Goal: Task Accomplishment & Management: Use online tool/utility

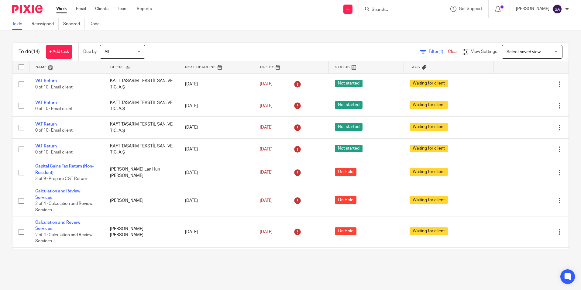
click at [392, 7] on input "Search" at bounding box center [398, 9] width 55 height 5
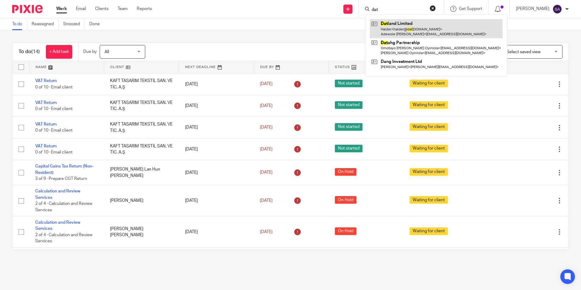
type input "dat"
click at [402, 25] on link at bounding box center [436, 28] width 133 height 19
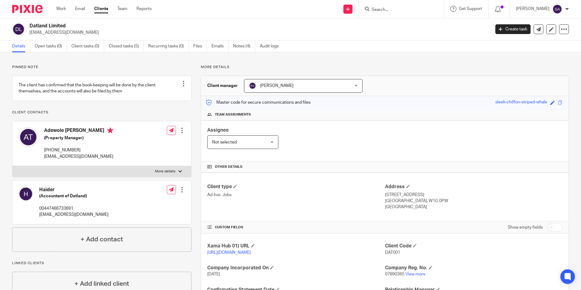
scroll to position [102, 0]
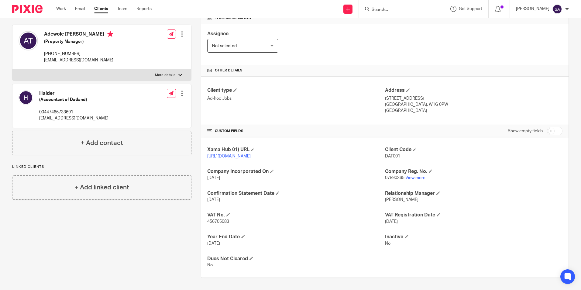
click at [295, 104] on div "Client type Ad-hoc Jobs" at bounding box center [296, 100] width 178 height 27
click at [480, 177] on p "07890365 View more" at bounding box center [474, 178] width 178 height 6
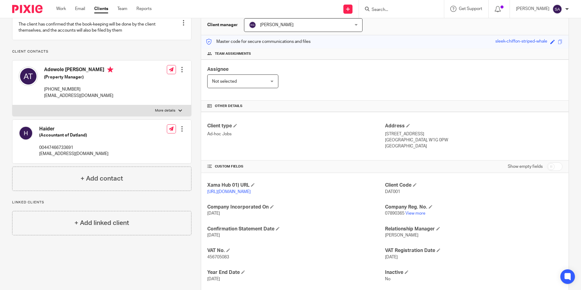
scroll to position [0, 0]
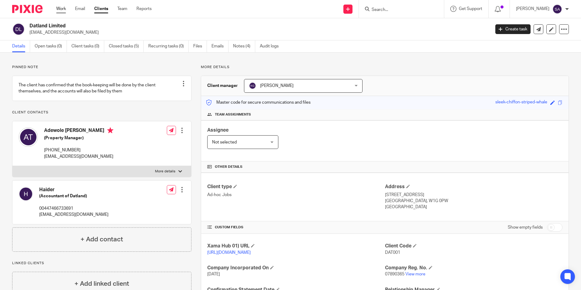
click at [60, 10] on link "Work" at bounding box center [61, 9] width 10 height 6
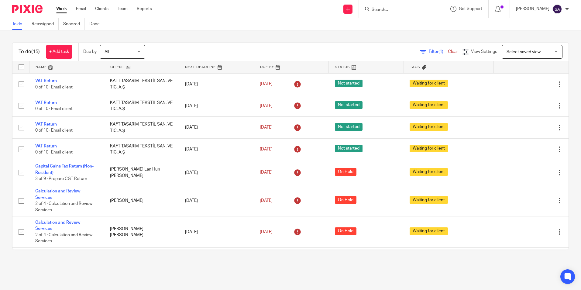
scroll to position [188, 0]
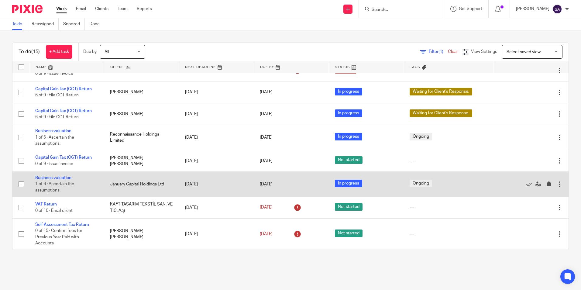
drag, startPoint x: 77, startPoint y: 157, endPoint x: 85, endPoint y: 174, distance: 18.9
click at [77, 157] on link "Capital Gain Tax (CGT) Return" at bounding box center [63, 157] width 57 height 4
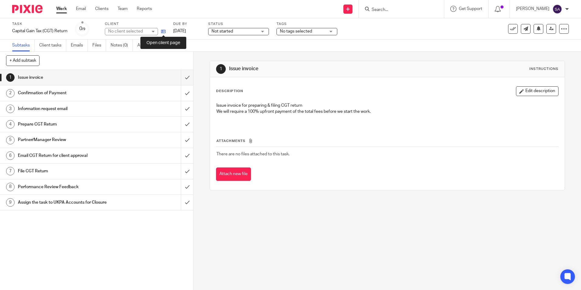
click at [165, 33] on icon at bounding box center [163, 31] width 5 height 5
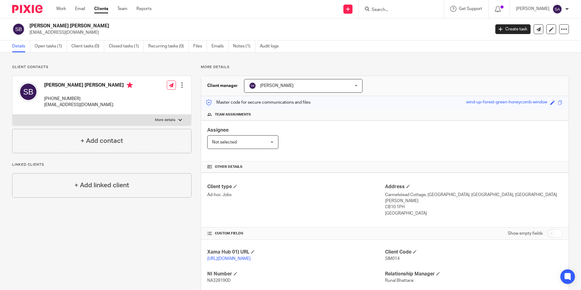
click at [317, 197] on p "Ad-hoc Jobs" at bounding box center [296, 195] width 178 height 6
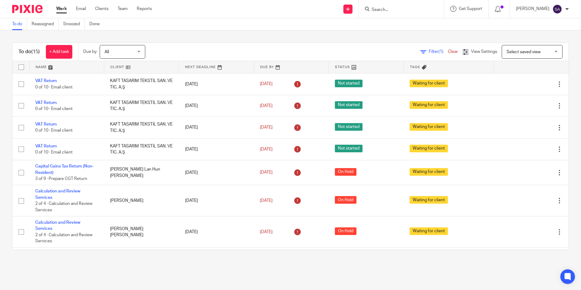
click at [399, 5] on form at bounding box center [403, 9] width 65 height 8
click at [393, 8] on input "Search" at bounding box center [398, 9] width 55 height 5
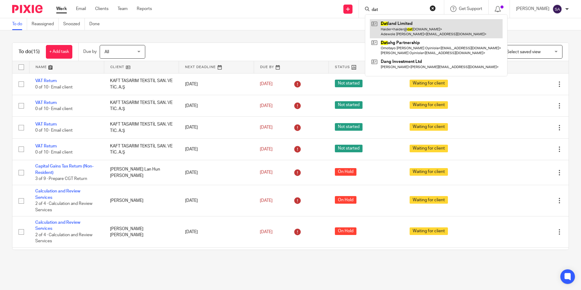
type input "dat"
click at [404, 30] on link at bounding box center [436, 28] width 133 height 19
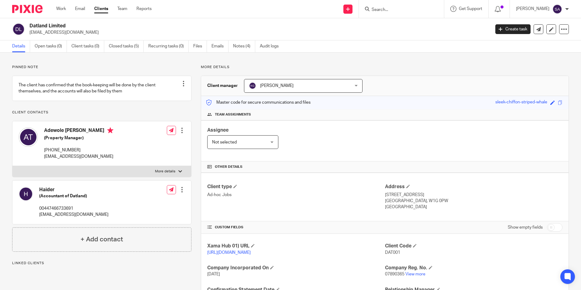
click at [388, 126] on div "Assignee Not selected Not selected Not selected [PERSON_NAME] [PERSON_NAME] [PE…" at bounding box center [384, 140] width 367 height 41
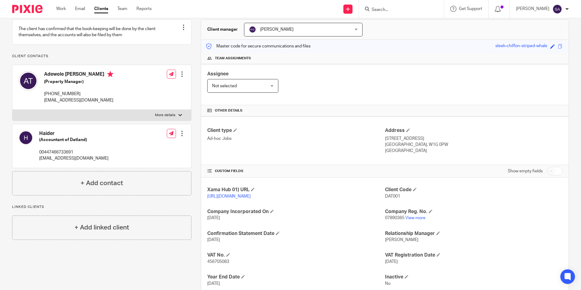
scroll to position [102, 0]
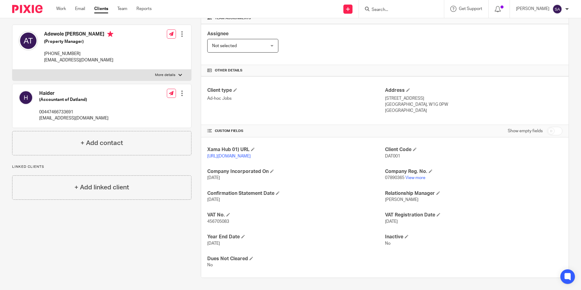
click at [313, 206] on div "Xama Hub 01) URL [URL][DOMAIN_NAME] Client Code DAT001 Company Incorporated On …" at bounding box center [384, 207] width 367 height 140
click at [342, 104] on div "Client type Ad-hoc Jobs" at bounding box center [296, 100] width 178 height 27
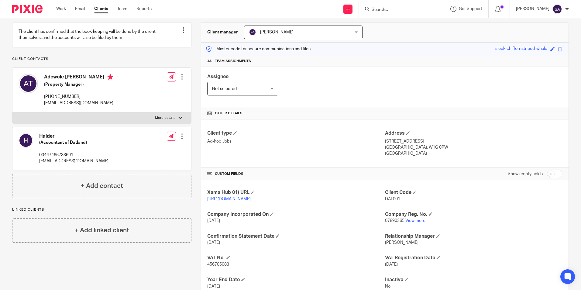
scroll to position [61, 0]
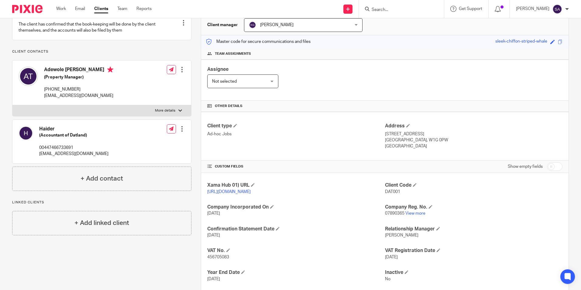
click at [369, 112] on div "Client type Ad-hoc Jobs Address 33 Cavendish Square London, W1G 0PW England" at bounding box center [384, 136] width 367 height 49
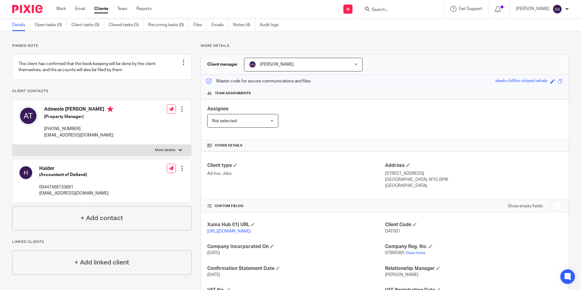
scroll to position [0, 0]
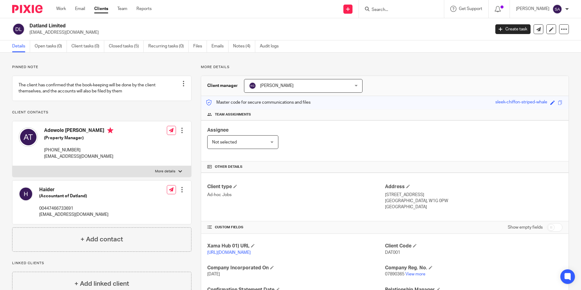
click at [395, 142] on div "Assignee Not selected Not selected Not selected Aarshika Awale Aayush Niraula A…" at bounding box center [384, 140] width 367 height 41
click at [430, 123] on div "Assignee Not selected Not selected Not selected Aarshika Awale Aayush Niraula A…" at bounding box center [384, 140] width 367 height 41
click at [420, 92] on div "Client manager Keshav Gautam Keshav Gautam Aarshika Awale Aayush Niraula Aayush…" at bounding box center [384, 86] width 367 height 20
click at [393, 10] on input "Search" at bounding box center [398, 9] width 55 height 5
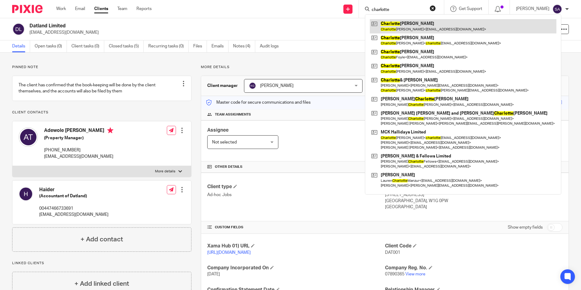
type input "charlotte"
click at [396, 24] on link at bounding box center [463, 26] width 187 height 14
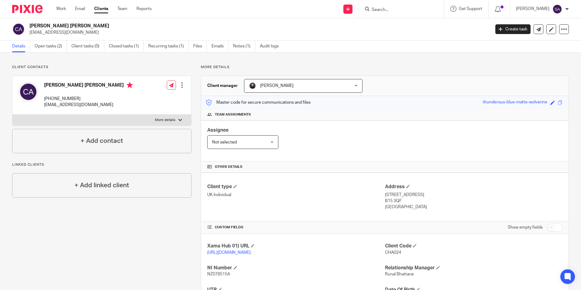
drag, startPoint x: 53, startPoint y: 98, endPoint x: 80, endPoint y: 97, distance: 27.4
click at [80, 97] on p "+44 771 054 6441" at bounding box center [88, 99] width 89 height 6
copy p "771 054 6441"
click at [140, 89] on div "Charlotte Roisin Ashley +44 771 054 6441 charlie.ashley.home@gmail.com Edit con…" at bounding box center [101, 95] width 179 height 39
drag, startPoint x: 360, startPoint y: 123, endPoint x: 363, endPoint y: 128, distance: 6.0
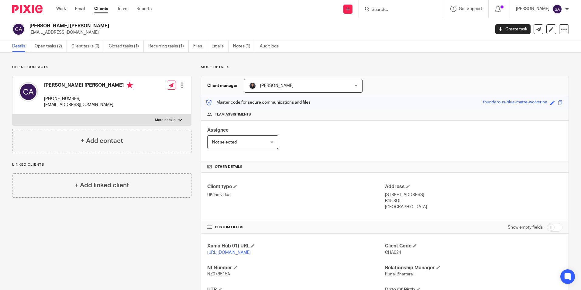
click at [361, 126] on div "Assignee Not selected Not selected Not selected Aarshika Awale Aayush Niraula A…" at bounding box center [384, 140] width 367 height 41
click at [62, 10] on link "Work" at bounding box center [61, 9] width 10 height 6
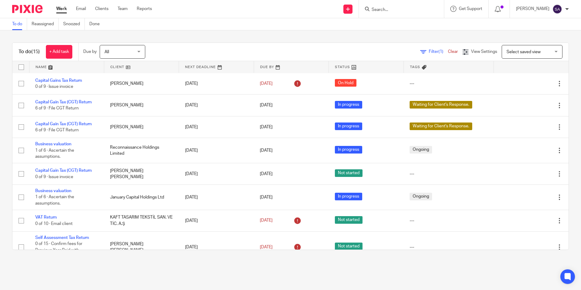
scroll to position [188, 0]
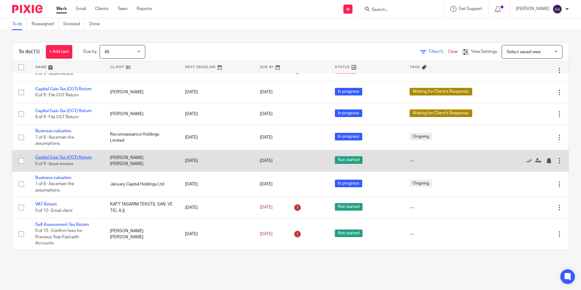
click at [57, 157] on link "Capital Gain Tax (CGT) Return" at bounding box center [63, 157] width 57 height 4
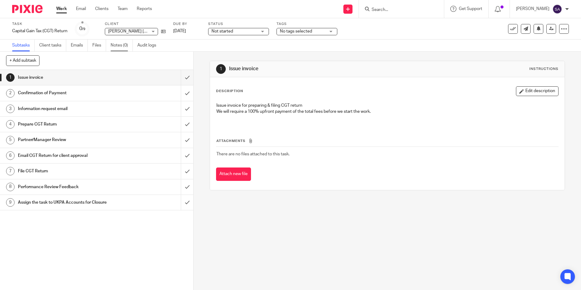
click at [120, 46] on link "Notes (0)" at bounding box center [122, 46] width 22 height 12
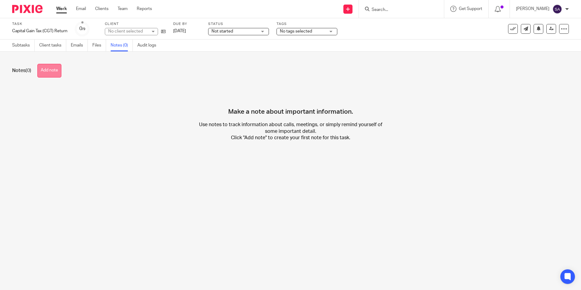
click at [48, 70] on button "Add note" at bounding box center [49, 71] width 24 height 14
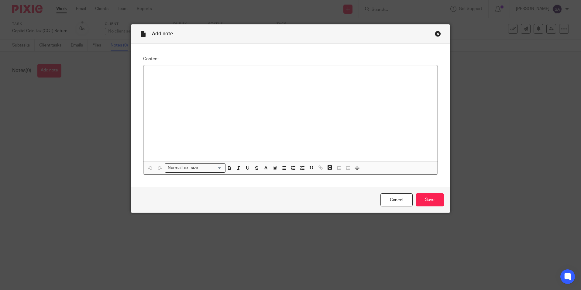
click at [187, 74] on p at bounding box center [290, 73] width 284 height 6
drag, startPoint x: 193, startPoint y: 79, endPoint x: 212, endPoint y: 79, distance: 19.8
click at [212, 79] on p "Please issue the invoice £550+VAT for CGT return." at bounding box center [290, 79] width 284 height 6
click at [250, 79] on p "Please issue the invoice £550+VAT for CGT return." at bounding box center [290, 79] width 284 height 6
click at [433, 201] on input "Save" at bounding box center [430, 199] width 28 height 13
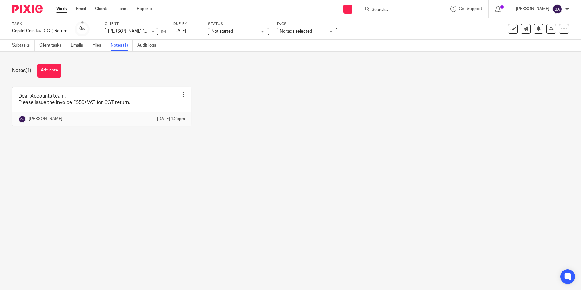
click at [64, 8] on link "Work" at bounding box center [61, 9] width 11 height 6
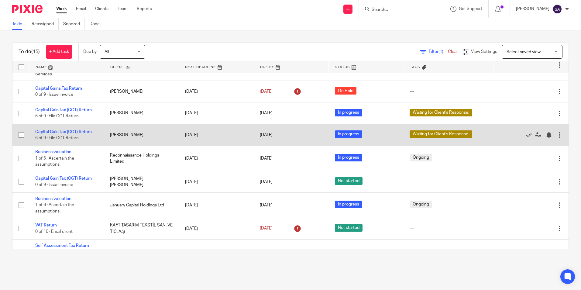
scroll to position [188, 0]
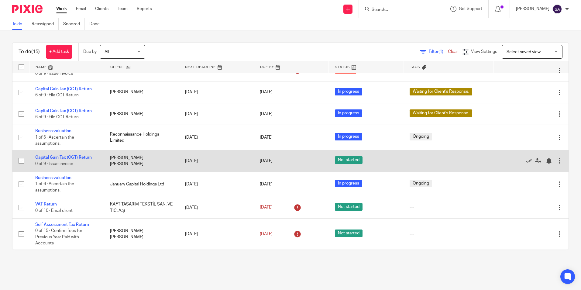
click at [59, 156] on link "Capital Gain Tax (CGT) Return" at bounding box center [63, 157] width 57 height 4
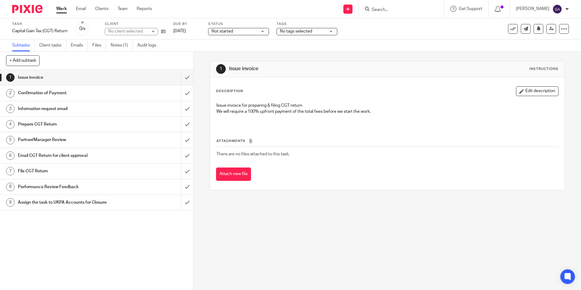
click at [57, 109] on h1 "Information request email" at bounding box center [70, 108] width 105 height 9
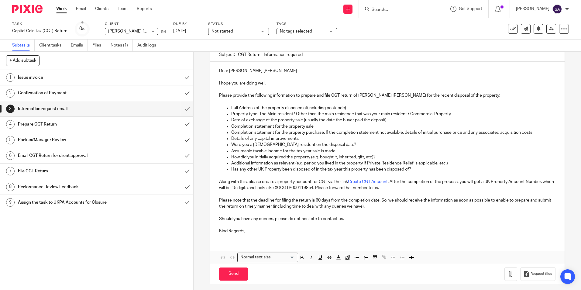
scroll to position [61, 0]
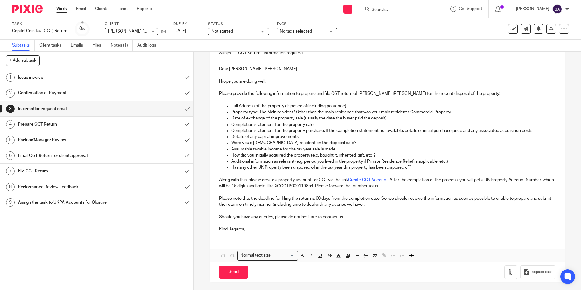
click at [264, 69] on p "Dear Simon William John" at bounding box center [387, 69] width 336 height 6
click at [267, 67] on p "Dear Simon William John" at bounding box center [387, 69] width 336 height 6
click at [238, 81] on p "I hope you are doing well." at bounding box center [387, 81] width 336 height 6
click at [240, 106] on p "Full Address of the property disposed of(including postcode)" at bounding box center [393, 106] width 324 height 6
click at [280, 116] on p "Date of exchange of the property sale (usually the date the buyer paid the depo…" at bounding box center [393, 118] width 324 height 6
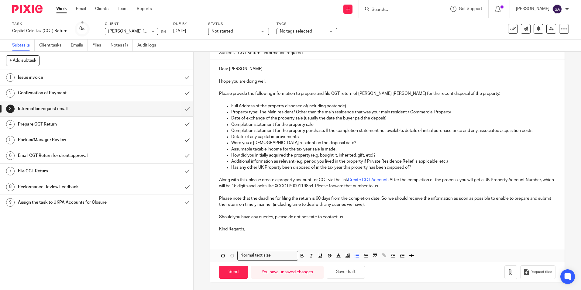
click at [293, 123] on p "Completion statement for the property sale" at bounding box center [393, 125] width 324 height 6
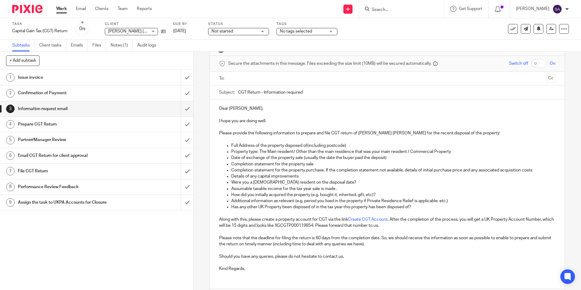
scroll to position [30, 0]
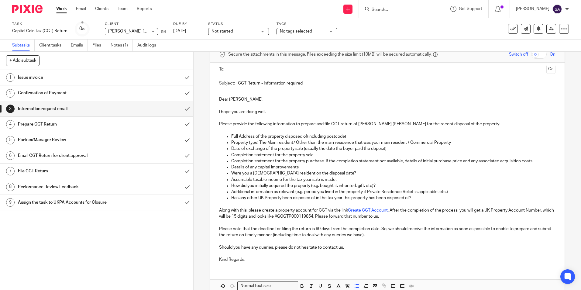
drag, startPoint x: 492, startPoint y: 124, endPoint x: 489, endPoint y: 124, distance: 3.4
click at [492, 124] on p "Please provide the following information to prepare and file CGT return of Simo…" at bounding box center [387, 124] width 336 height 6
drag, startPoint x: 372, startPoint y: 124, endPoint x: 392, endPoint y: 125, distance: 19.8
click at [372, 124] on p "I am Samyog from UKPA Strategic Tax Advisory Team and I'll be assisting you wit…" at bounding box center [387, 124] width 336 height 6
click at [237, 125] on p "I am Samyog from UKPA Strategic Tax Advisory Team and I'll be assisting you wit…" at bounding box center [387, 124] width 336 height 6
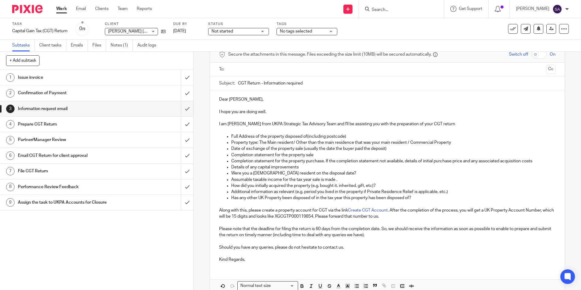
click at [231, 125] on p "I am Samyog from UKPA Strategic Tax Advisory Team and I'll be assisting you wit…" at bounding box center [387, 124] width 336 height 6
click at [450, 124] on p "I am Samyog from UKPA Strategic Tax Advisory Team and I'll be assisting you wit…" at bounding box center [387, 124] width 336 height 6
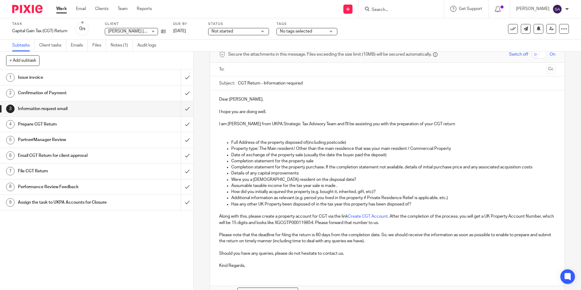
click at [216, 123] on div "Dear Simon, I hope you are doing well. I am Samyog from UKPA Strategic Tax Advi…" at bounding box center [387, 181] width 354 height 183
click at [456, 122] on p "I am Samyog from UKPA Strategic Tax Advisory Team and I'll be assisting you wit…" at bounding box center [387, 124] width 336 height 6
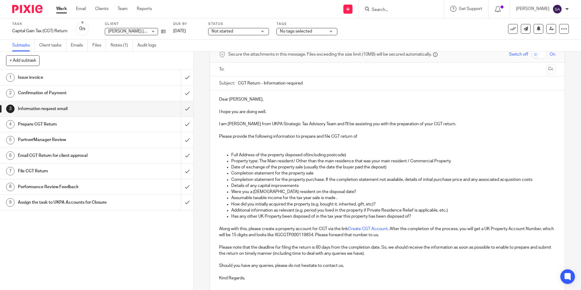
click at [236, 123] on p "I am Samyog from UKPA Strategic Tax Advisory Team and I'll be assisting you wit…" at bounding box center [387, 124] width 336 height 6
click at [365, 133] on p at bounding box center [387, 130] width 336 height 6
click at [365, 137] on p "Please provide the following information to prepare and file CGT return of" at bounding box center [387, 136] width 336 height 6
click at [223, 149] on p at bounding box center [387, 149] width 336 height 6
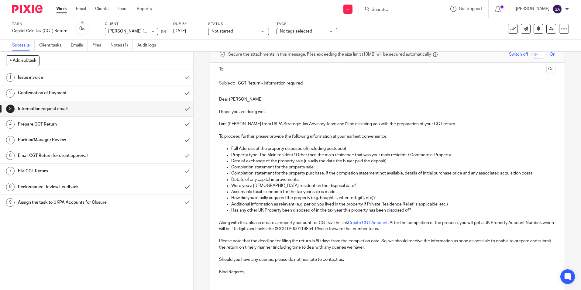
scroll to position [61, 0]
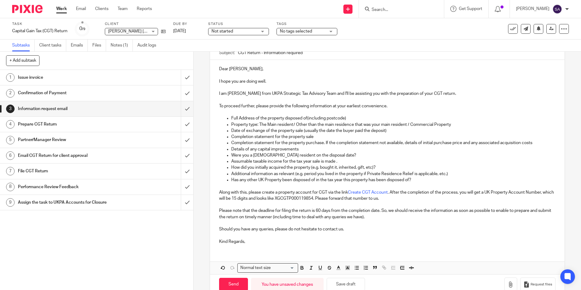
click at [271, 242] on p "Kind Regards," at bounding box center [387, 242] width 336 height 6
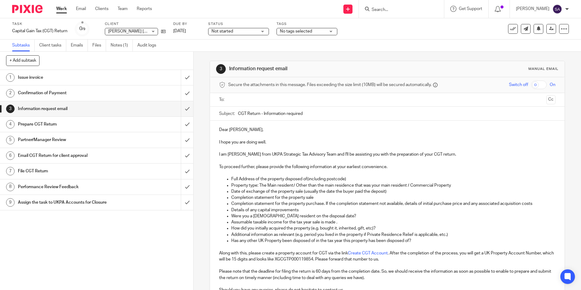
click at [61, 10] on link "Work" at bounding box center [61, 9] width 11 height 6
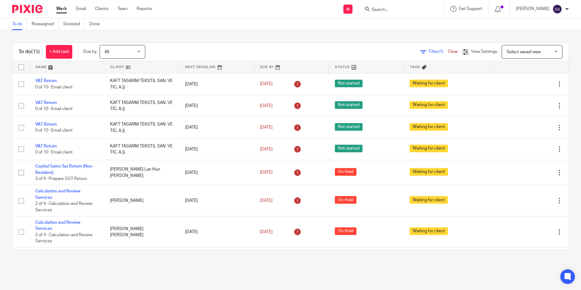
scroll to position [182, 0]
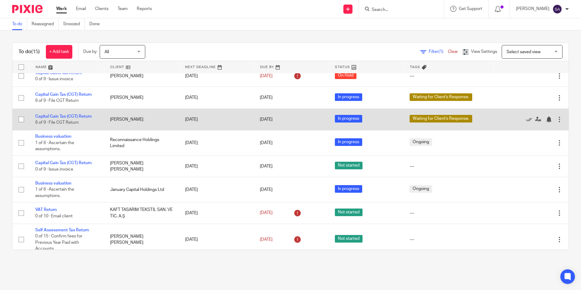
drag, startPoint x: 55, startPoint y: 93, endPoint x: 98, endPoint y: 124, distance: 53.3
click at [55, 93] on link "Capital Gain Tax (CGT) Return" at bounding box center [63, 94] width 57 height 4
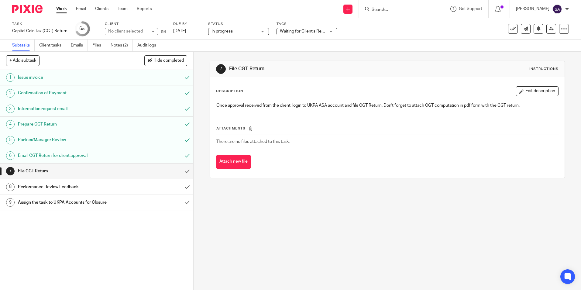
click at [60, 9] on link "Work" at bounding box center [61, 9] width 11 height 6
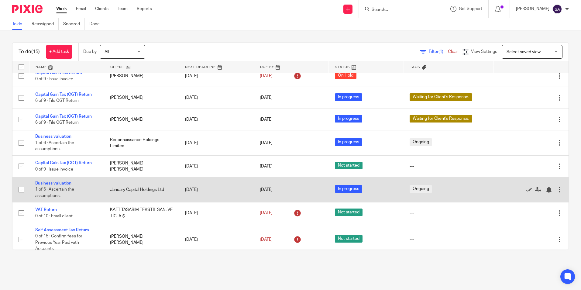
scroll to position [188, 0]
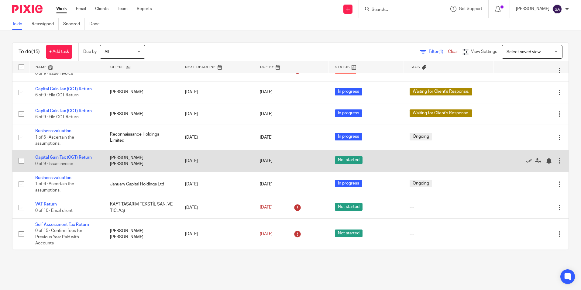
drag, startPoint x: 69, startPoint y: 156, endPoint x: 67, endPoint y: 167, distance: 10.7
click at [68, 156] on link "Capital Gain Tax (CGT) Return" at bounding box center [63, 157] width 57 height 4
